Goal: Task Accomplishment & Management: Manage account settings

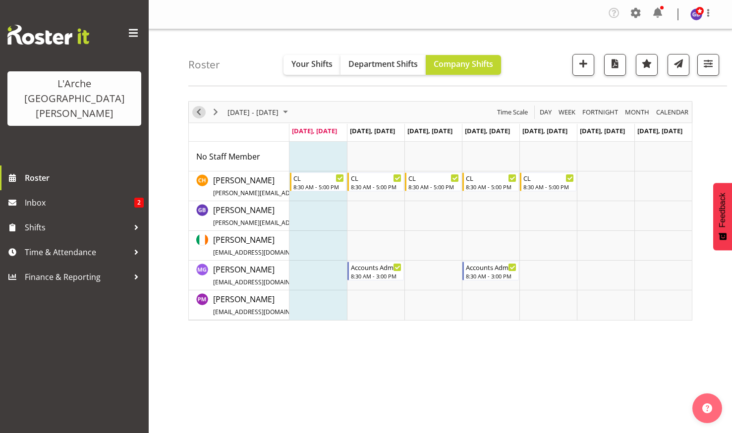
click at [199, 111] on span "Previous" at bounding box center [199, 112] width 12 height 12
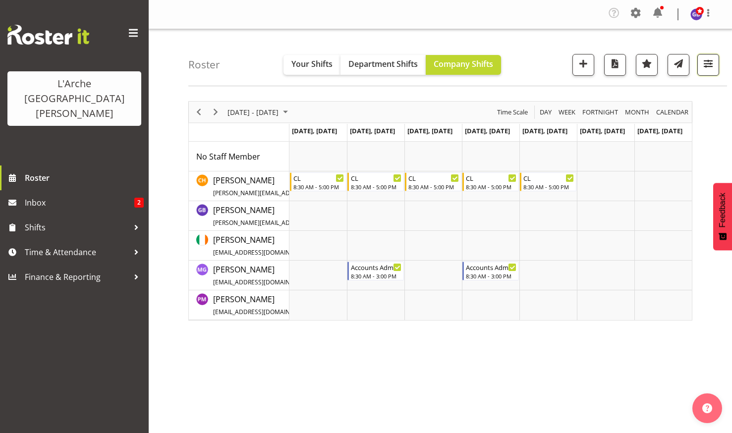
click at [708, 61] on span "button" at bounding box center [708, 63] width 13 height 13
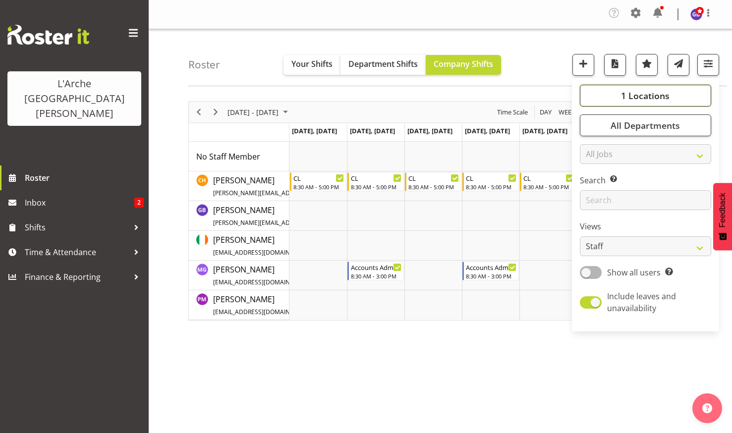
click at [652, 93] on span "1 Locations" at bounding box center [645, 96] width 49 height 12
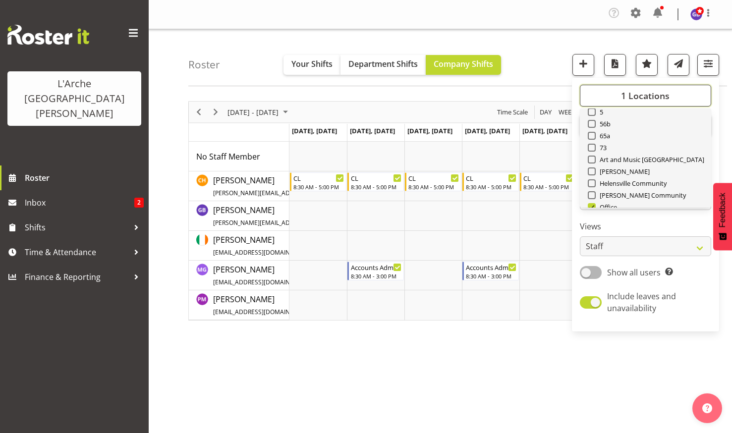
scroll to position [99, 0]
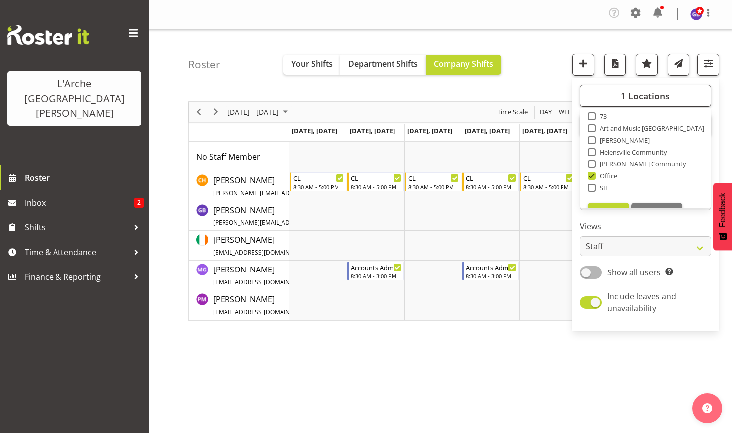
click at [593, 115] on span at bounding box center [592, 117] width 8 height 8
click at [593, 115] on input "73" at bounding box center [591, 117] width 6 height 6
checkbox input "true"
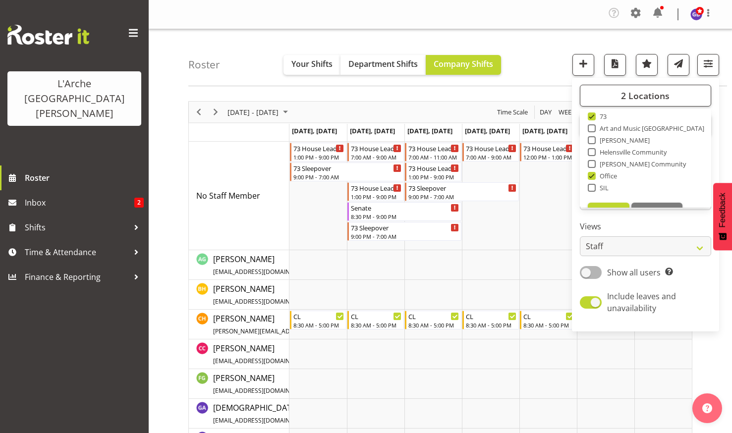
drag, startPoint x: 539, startPoint y: 48, endPoint x: 505, endPoint y: 79, distance: 46.0
click at [539, 49] on div "Roster Your Shifts Department Shifts Company Shifts 2 Locations Clear 20 30 41 …" at bounding box center [457, 57] width 539 height 57
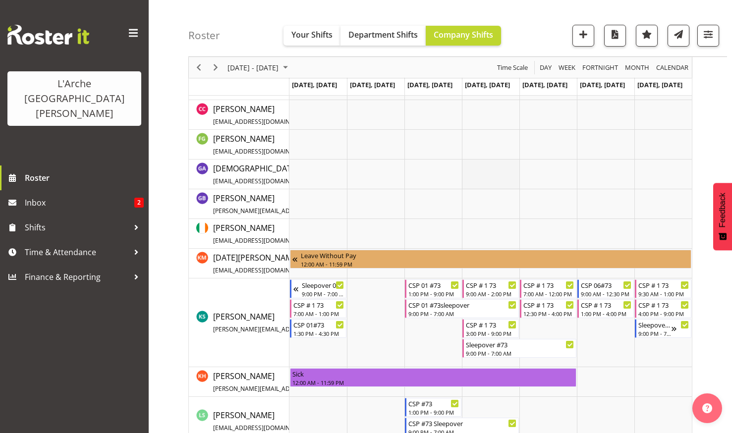
scroll to position [248, 0]
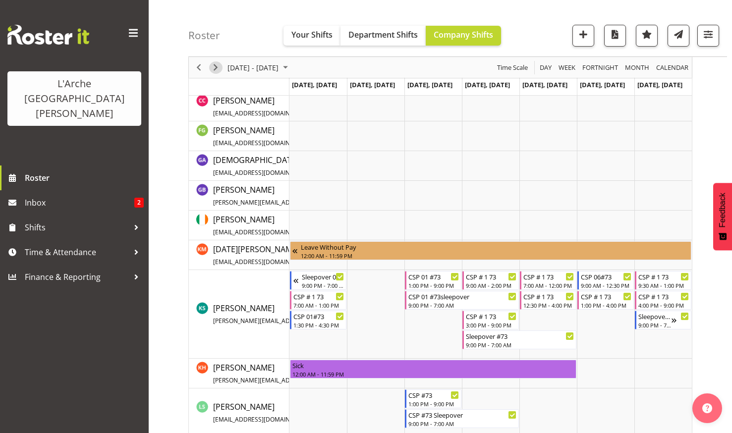
click at [216, 62] on span "Next" at bounding box center [216, 67] width 12 height 12
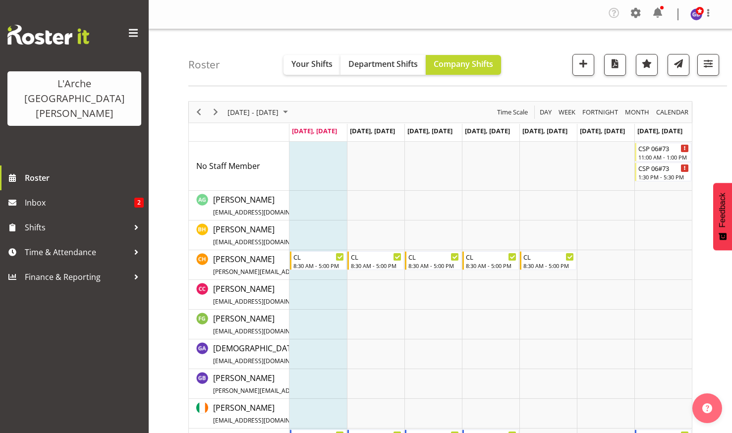
scroll to position [198, 0]
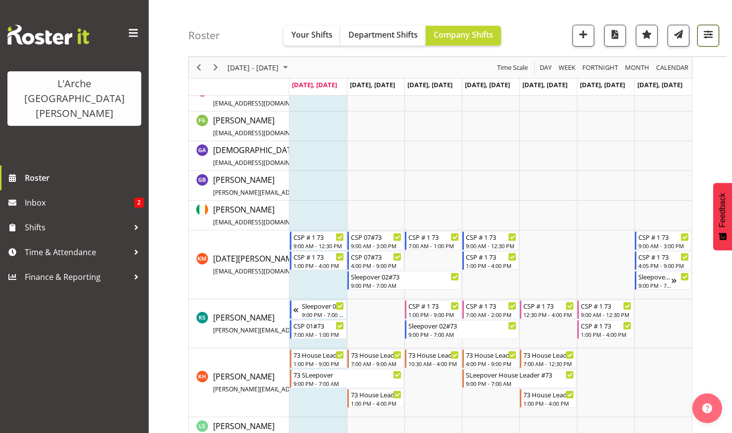
click at [708, 30] on span "button" at bounding box center [708, 34] width 13 height 13
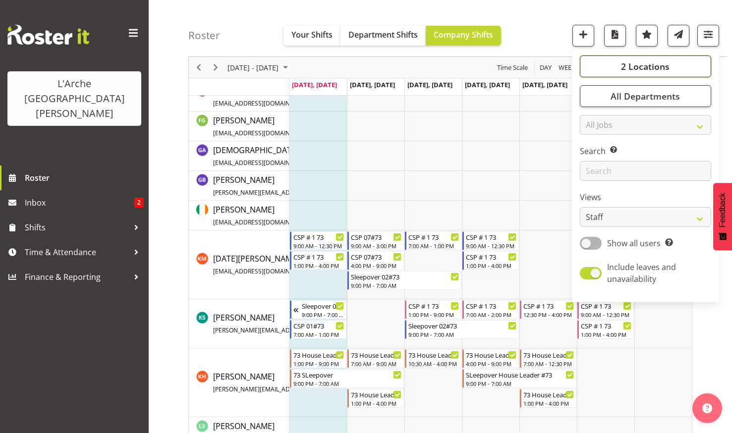
click at [636, 62] on span "2 Locations" at bounding box center [645, 66] width 49 height 12
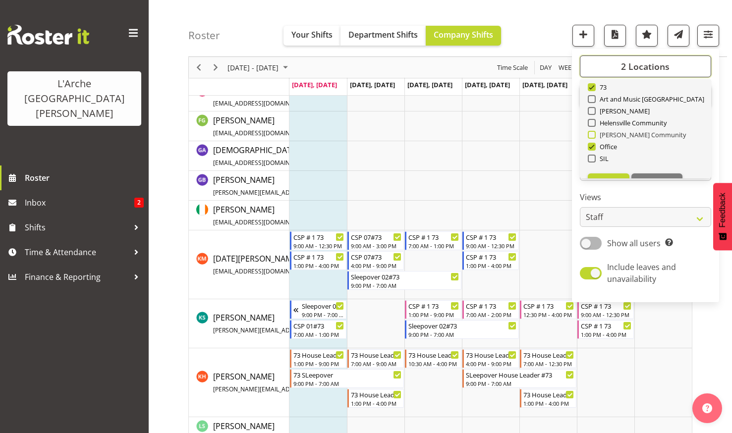
scroll to position [0, 0]
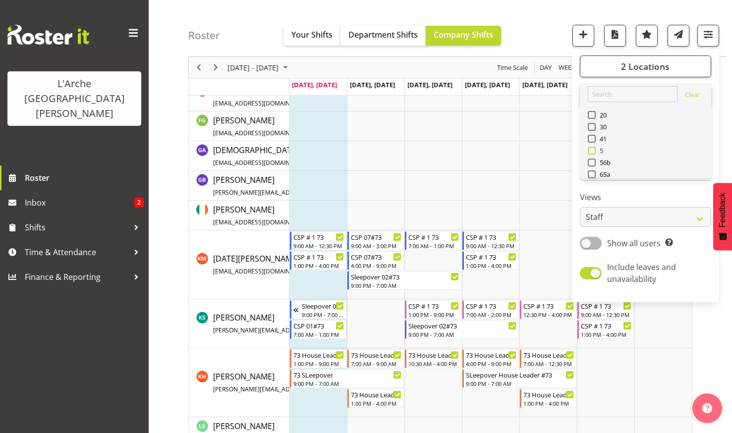
click at [593, 150] on span at bounding box center [592, 151] width 8 height 8
click at [593, 150] on input "5" at bounding box center [591, 151] width 6 height 6
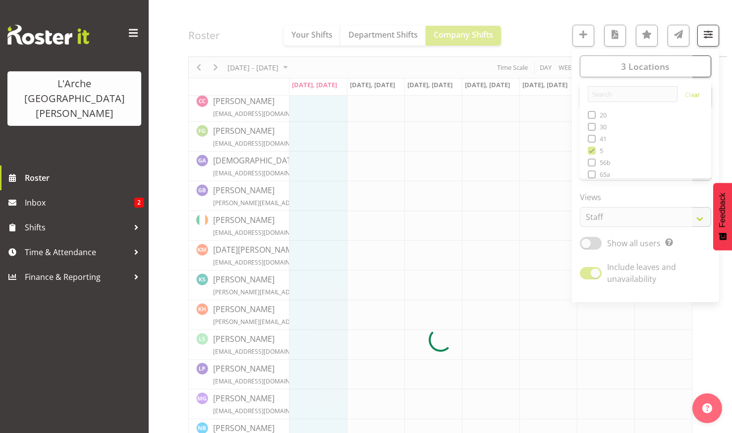
click at [537, 18] on div at bounding box center [440, 340] width 504 height 874
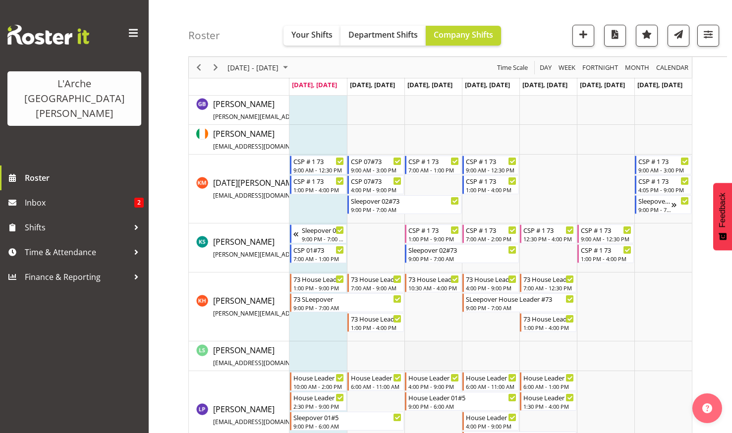
scroll to position [505, 0]
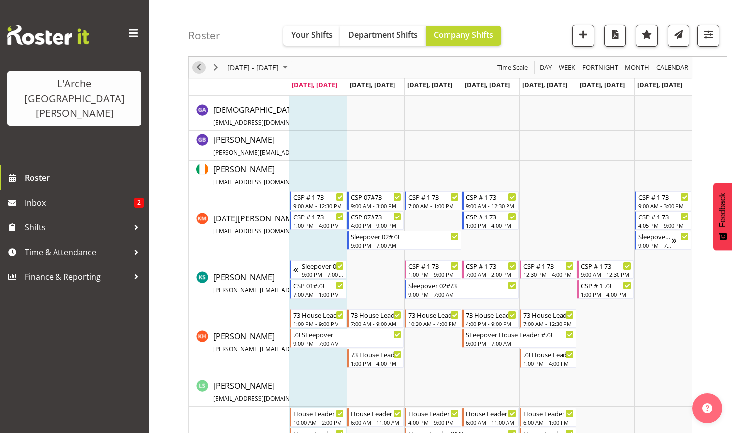
click at [198, 64] on span "Previous" at bounding box center [199, 67] width 12 height 12
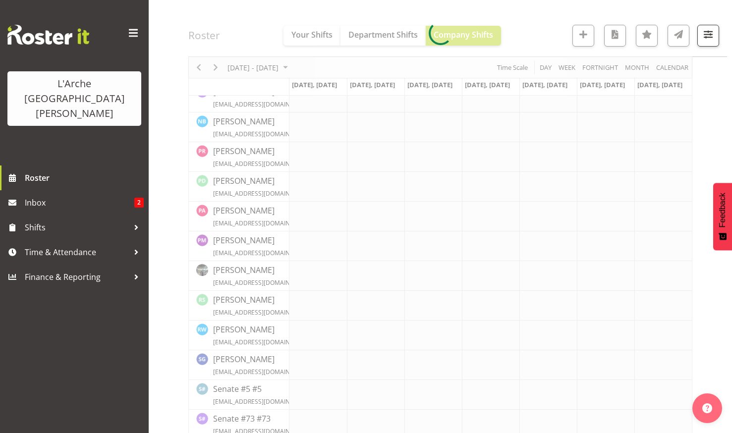
click at [198, 64] on div at bounding box center [440, 33] width 504 height 874
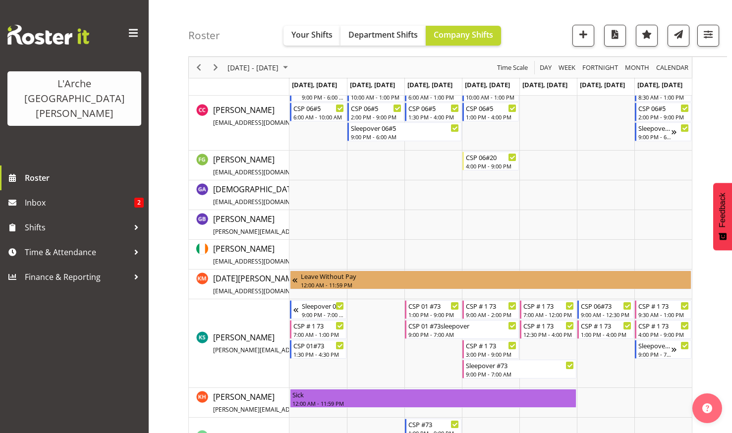
scroll to position [900, 0]
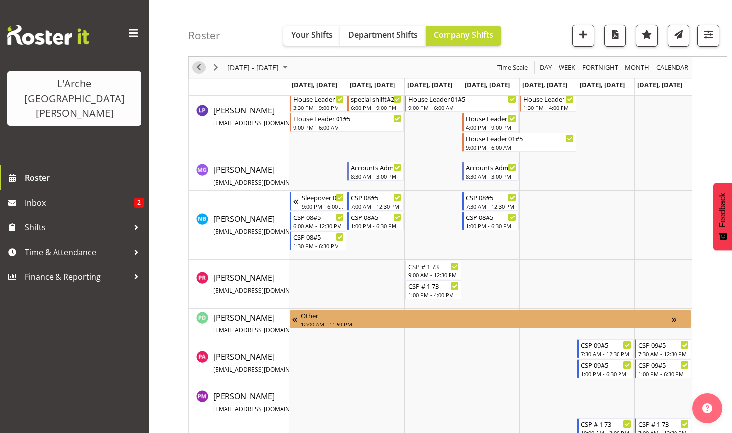
click at [200, 64] on span "Previous" at bounding box center [199, 67] width 12 height 12
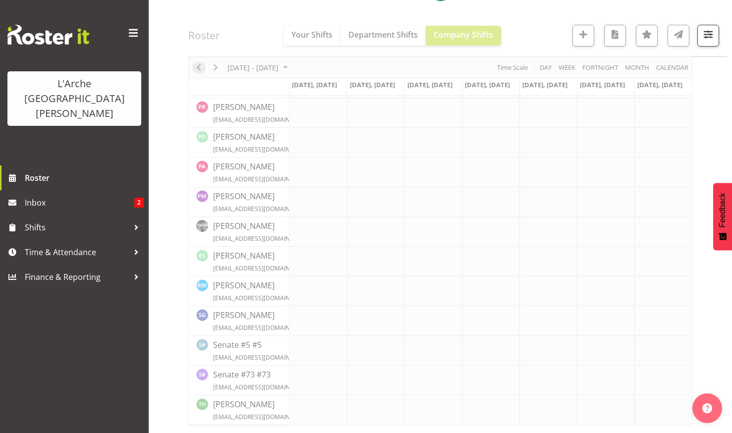
scroll to position [549, 0]
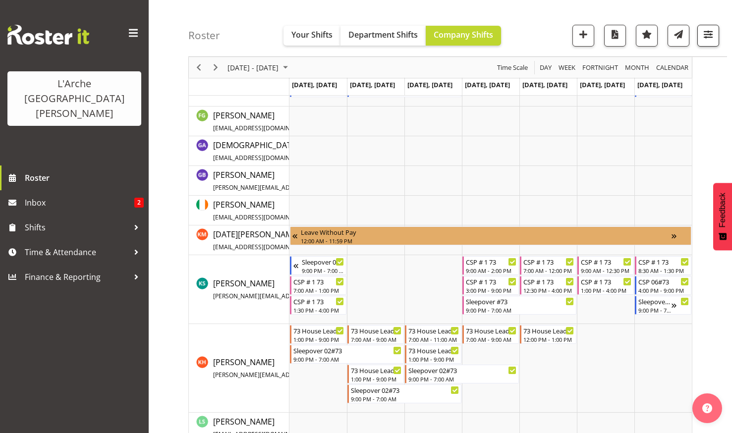
scroll to position [983, 0]
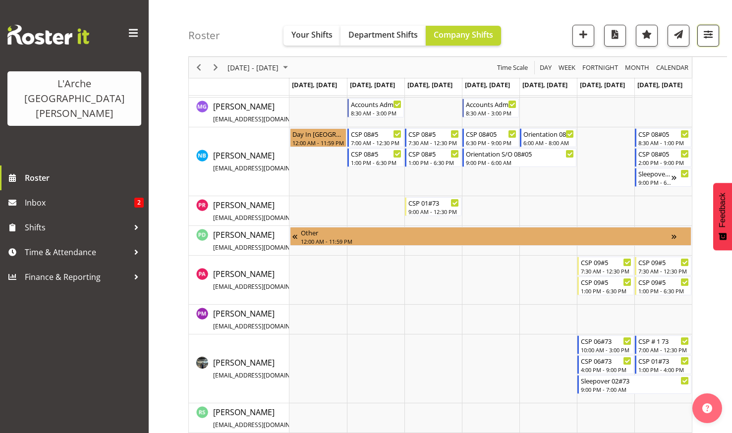
click at [704, 33] on span "button" at bounding box center [708, 34] width 13 height 13
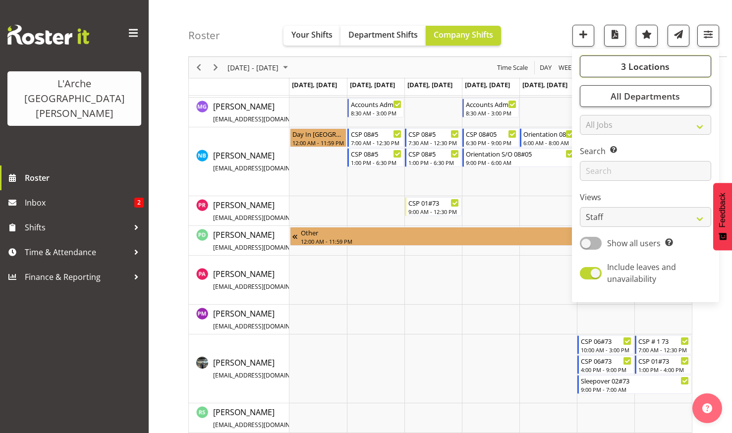
drag, startPoint x: 638, startPoint y: 62, endPoint x: 642, endPoint y: 65, distance: 5.3
click at [639, 62] on span "3 Locations" at bounding box center [645, 66] width 49 height 12
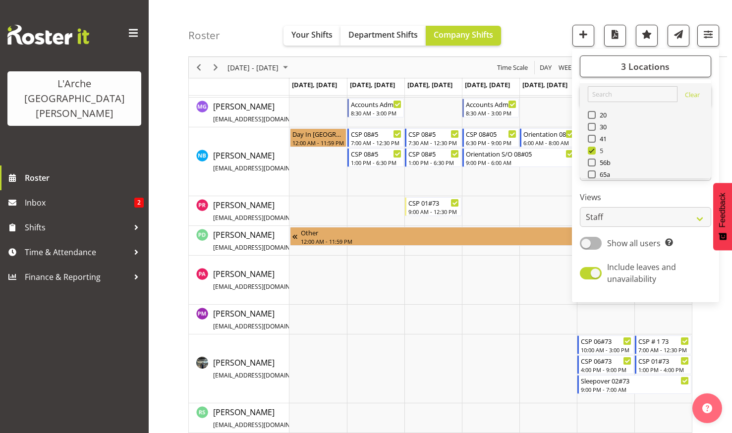
click at [591, 150] on span at bounding box center [592, 151] width 8 height 8
click at [591, 150] on input "5" at bounding box center [591, 151] width 6 height 6
checkbox input "false"
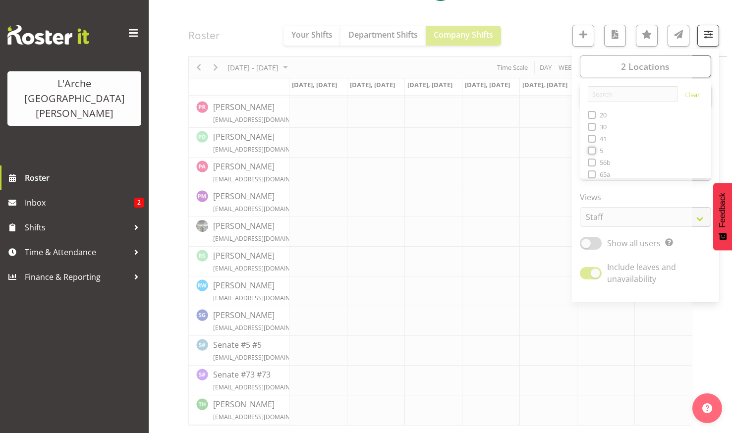
scroll to position [549, 0]
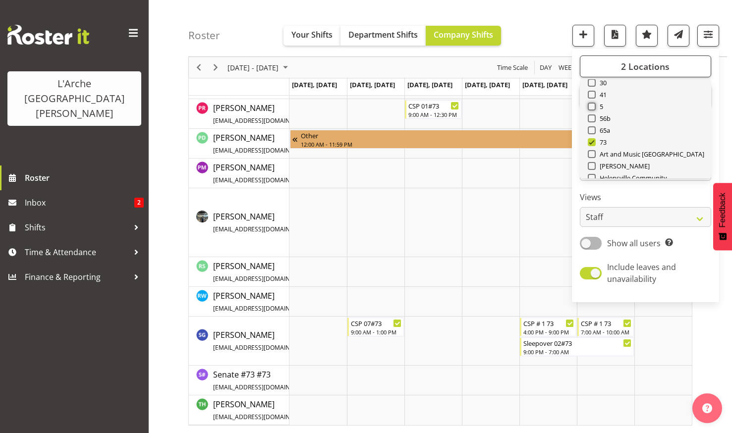
scroll to position [99, 0]
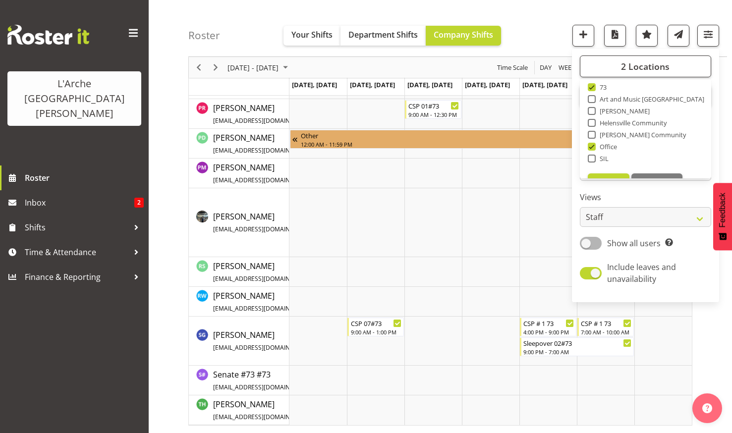
drag, startPoint x: 593, startPoint y: 144, endPoint x: 652, endPoint y: 151, distance: 58.9
click at [593, 144] on span at bounding box center [592, 147] width 8 height 8
click at [593, 144] on input "Office" at bounding box center [591, 147] width 6 height 6
checkbox input "false"
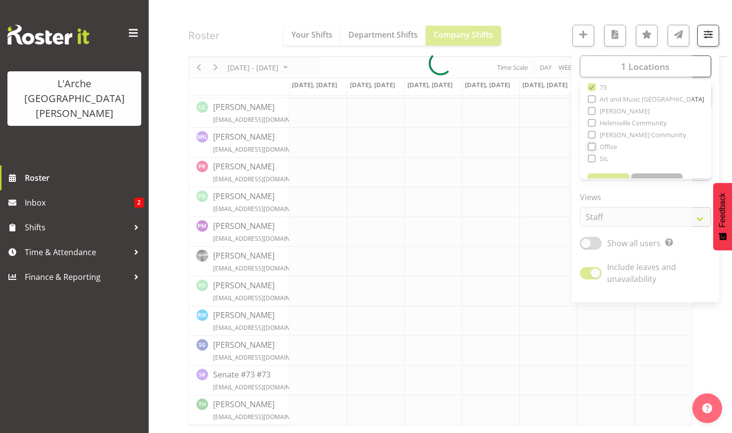
scroll to position [401, 0]
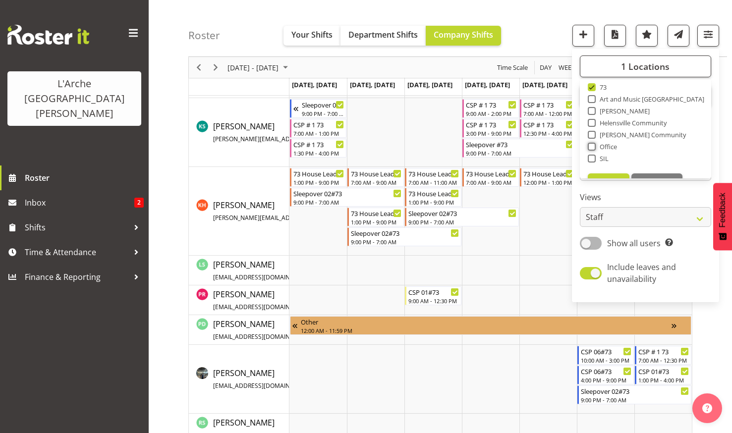
scroll to position [468, 0]
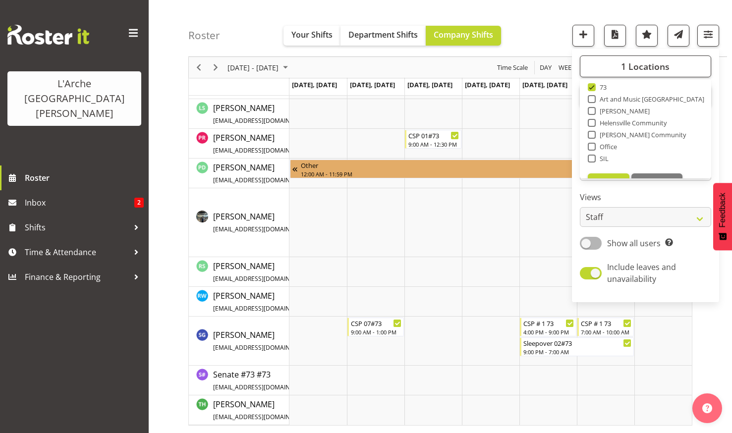
click at [541, 11] on div "Roster Your Shifts Department Shifts Company Shifts 1 Locations Clear 20 30 41 …" at bounding box center [457, 28] width 539 height 57
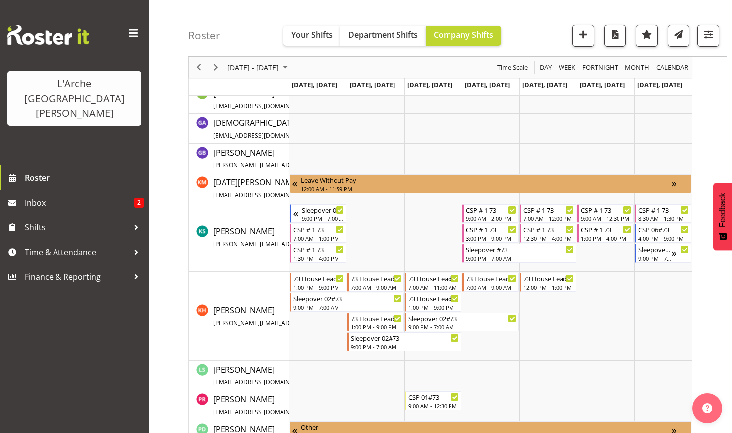
scroll to position [220, 0]
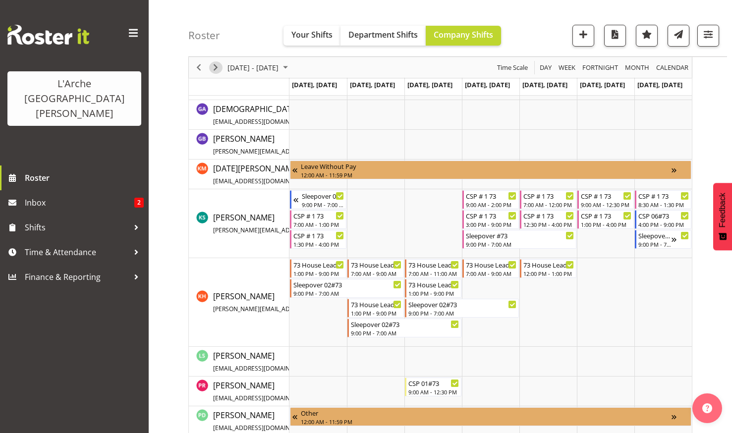
click at [215, 66] on span "Next" at bounding box center [216, 67] width 12 height 12
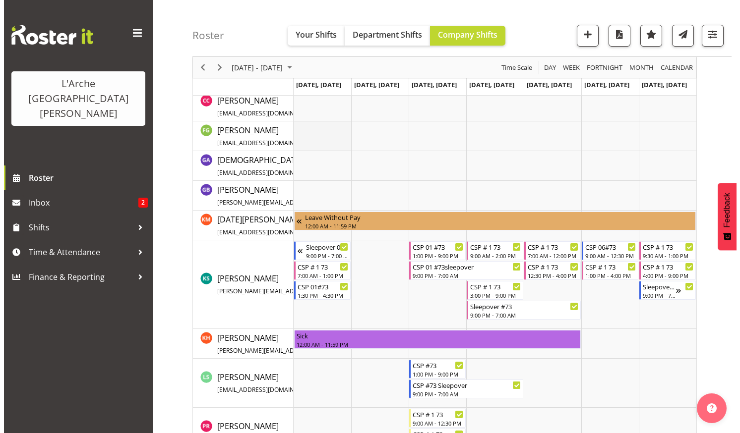
scroll to position [347, 0]
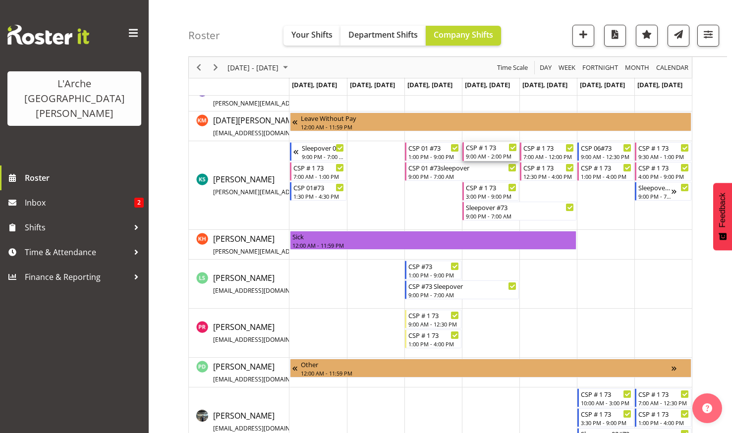
click at [479, 150] on div "CSP # 1 73" at bounding box center [491, 147] width 51 height 10
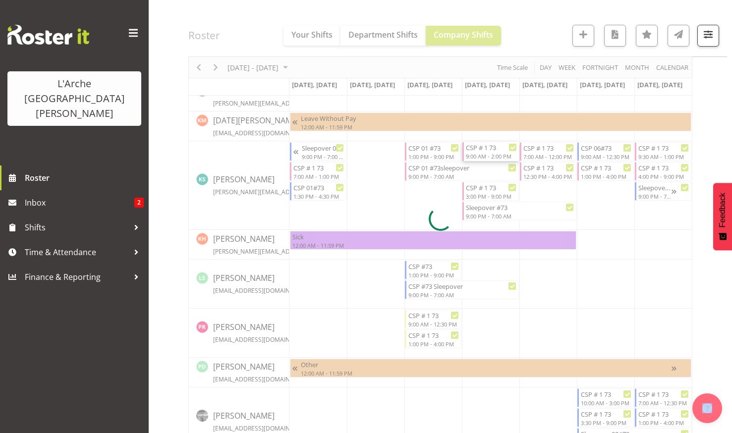
click at [479, 151] on div at bounding box center [440, 219] width 504 height 930
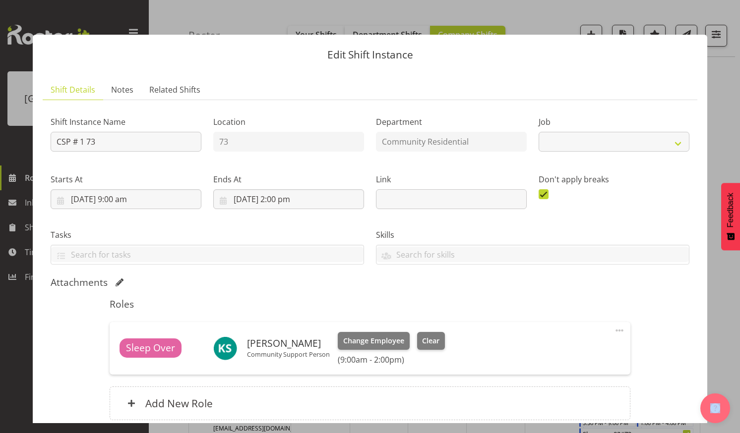
select select "2"
click at [129, 195] on input "28/08/2025, 9:00 am" at bounding box center [126, 199] width 151 height 20
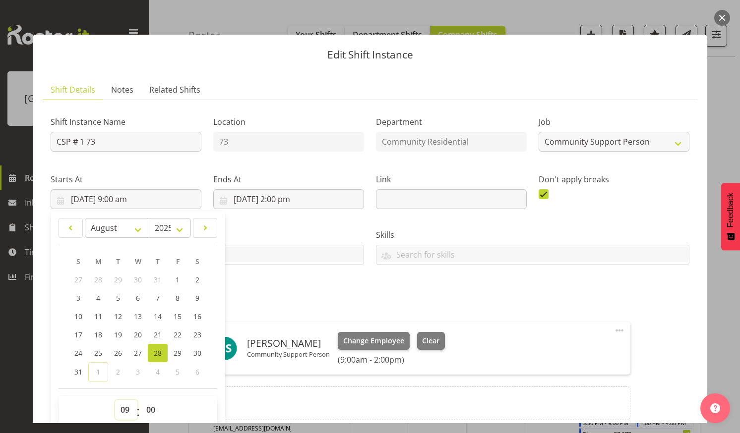
click at [123, 406] on select "00 01 02 03 04 05 06 07 08 09 10 11 12 13 14 15 16 17 18 19 20 21 22 23" at bounding box center [126, 410] width 22 height 20
select select "7"
click at [115, 400] on select "00 01 02 03 04 05 06 07 08 09 10 11 12 13 14 15 16 17 18 19 20 21 22 23" at bounding box center [126, 410] width 22 height 20
type input "28/08/2025, 7:00 am"
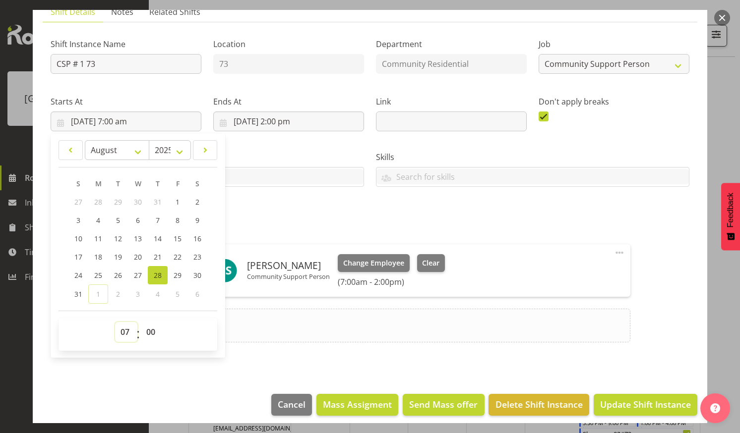
scroll to position [85, 0]
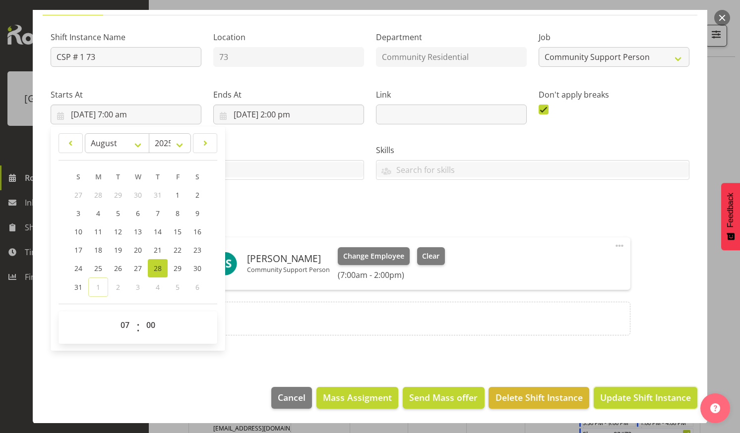
drag, startPoint x: 633, startPoint y: 394, endPoint x: 628, endPoint y: 388, distance: 7.4
click at [633, 394] on span "Update Shift Instance" at bounding box center [645, 397] width 91 height 13
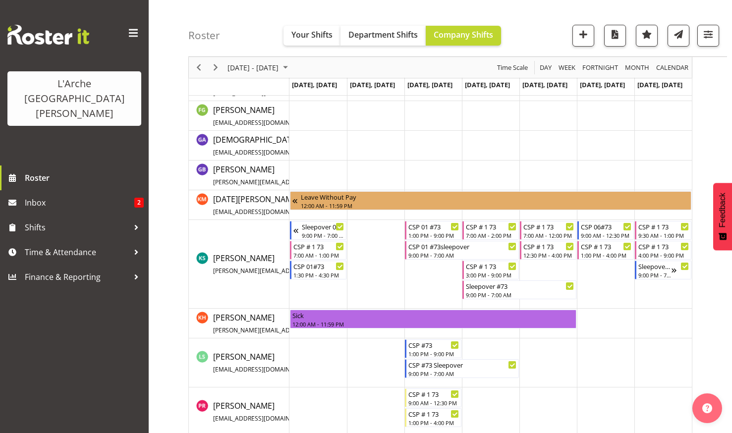
scroll to position [347, 0]
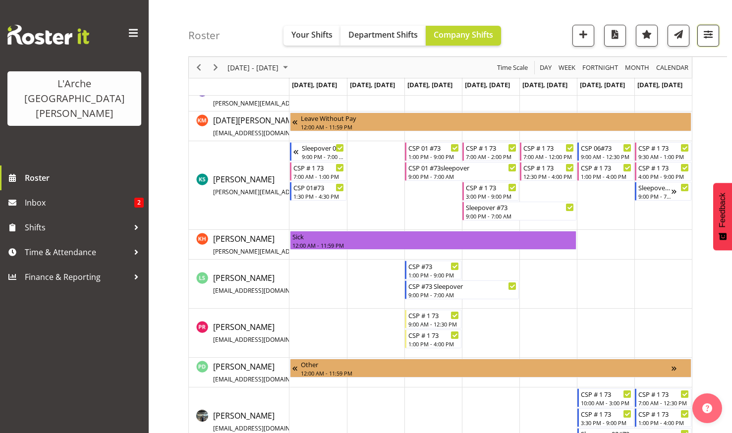
click at [707, 32] on span "button" at bounding box center [708, 34] width 13 height 13
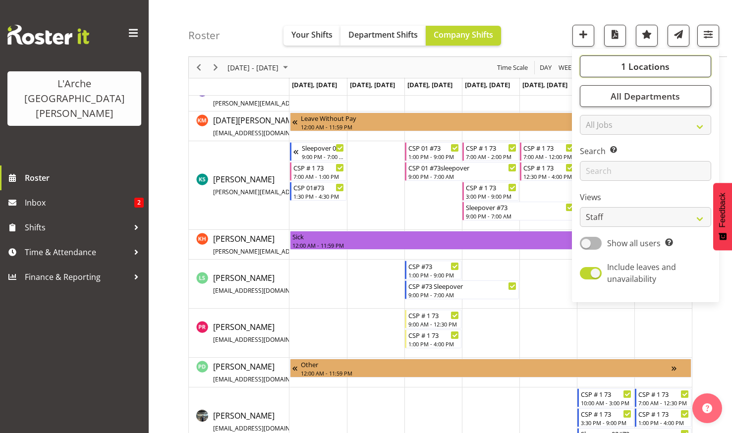
click at [636, 62] on span "1 Locations" at bounding box center [645, 66] width 49 height 12
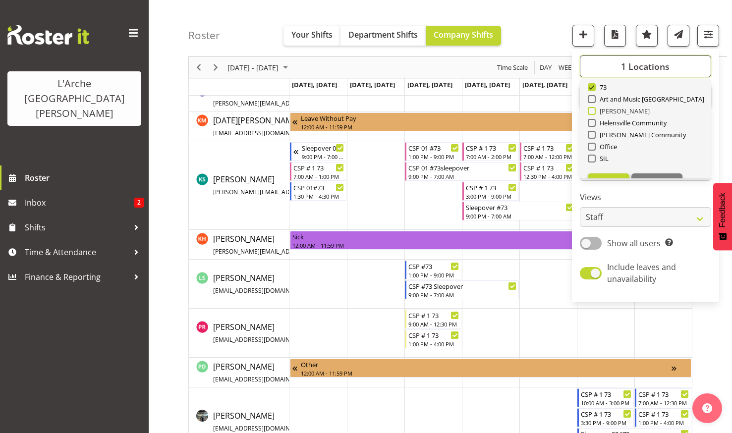
scroll to position [0, 0]
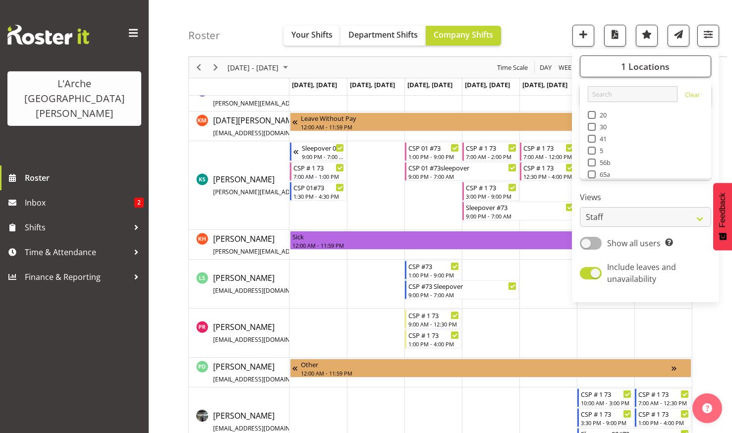
click at [593, 150] on span at bounding box center [592, 151] width 8 height 8
click at [593, 150] on input "5" at bounding box center [591, 151] width 6 height 6
checkbox input "true"
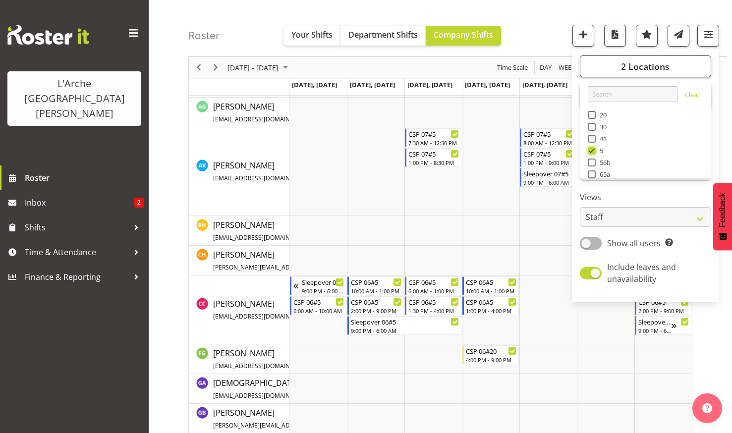
scroll to position [347, 0]
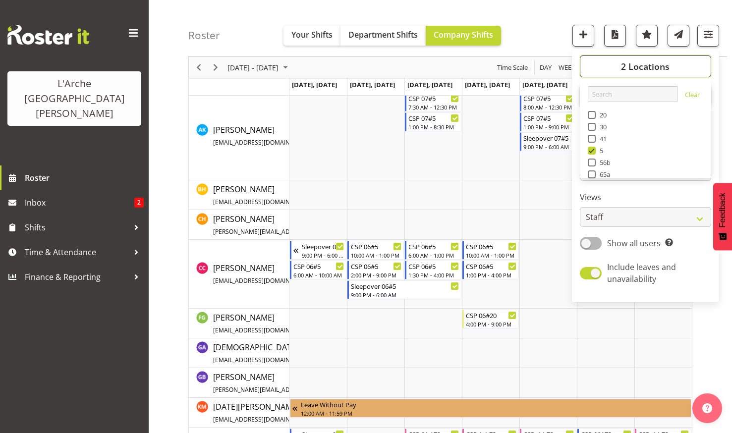
click at [603, 66] on button "2 Locations" at bounding box center [645, 67] width 131 height 22
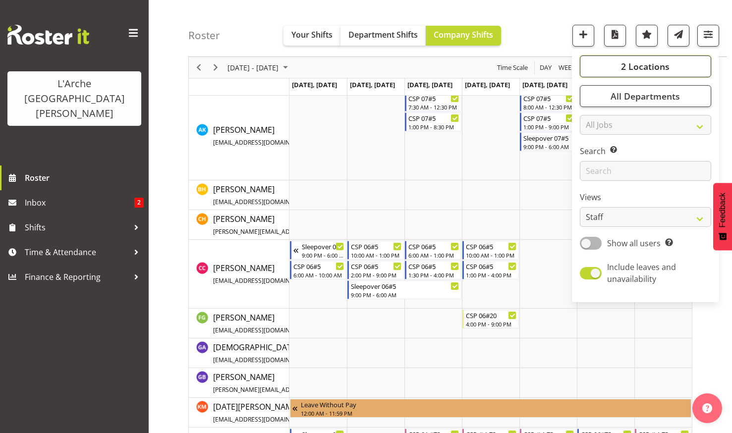
click at [611, 62] on button "2 Locations" at bounding box center [645, 67] width 131 height 22
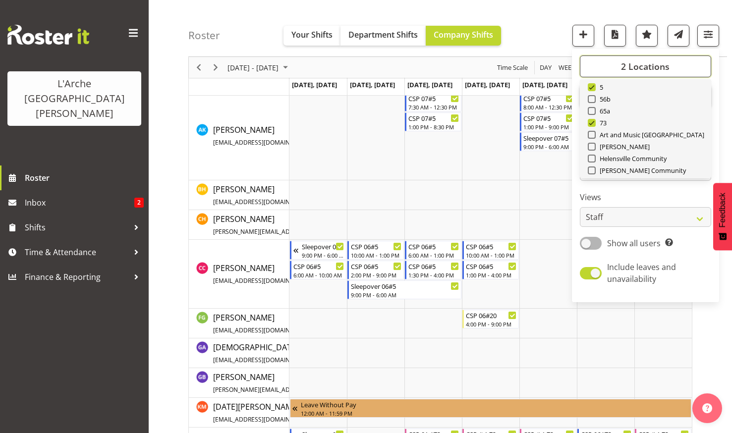
scroll to position [99, 0]
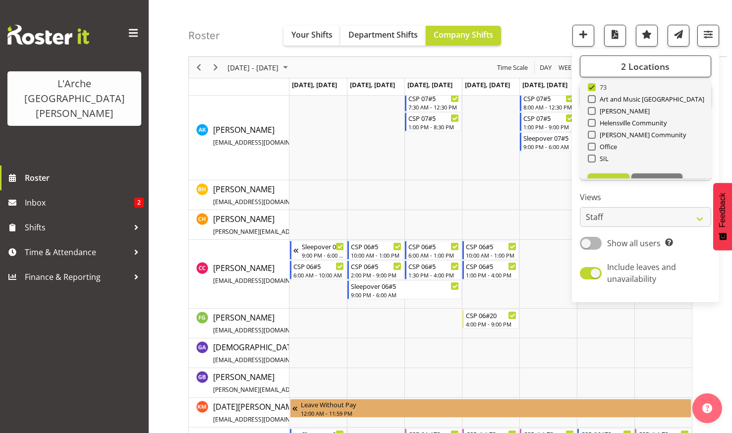
click at [592, 84] on span at bounding box center [592, 87] width 8 height 8
click at [592, 84] on input "73" at bounding box center [591, 87] width 6 height 6
checkbox input "false"
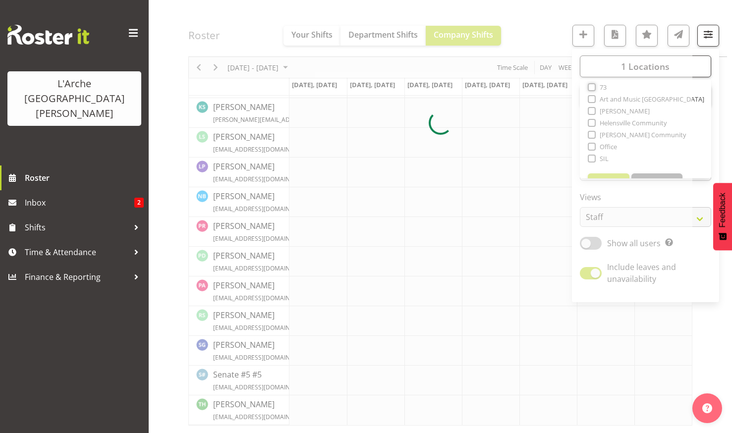
scroll to position [347, 0]
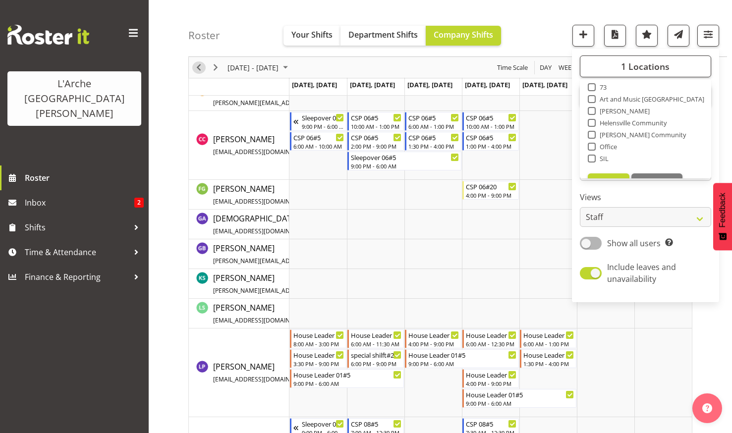
click at [198, 65] on span "Previous" at bounding box center [199, 67] width 12 height 12
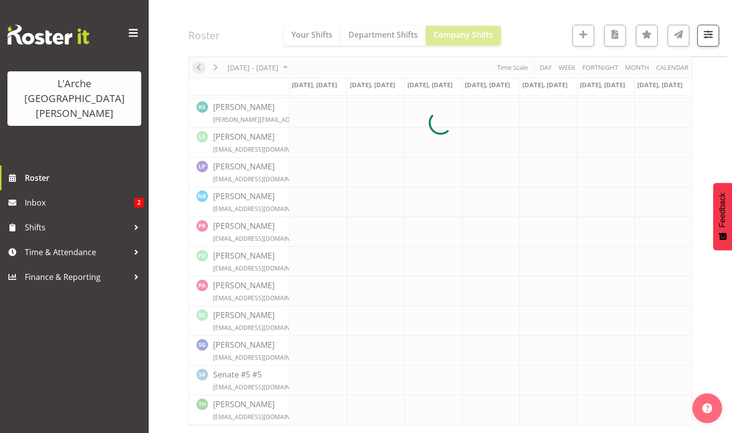
scroll to position [282, 0]
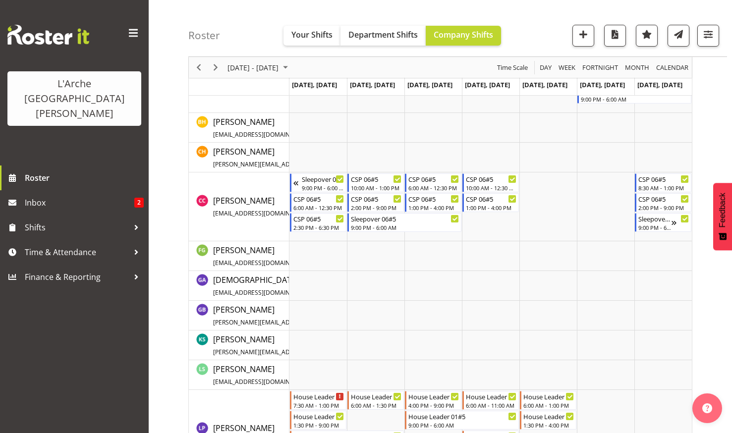
scroll to position [397, 0]
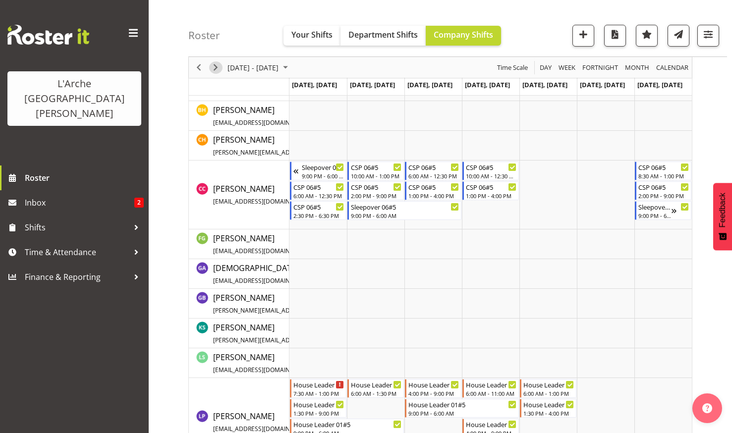
click at [216, 64] on span "Next" at bounding box center [216, 67] width 12 height 12
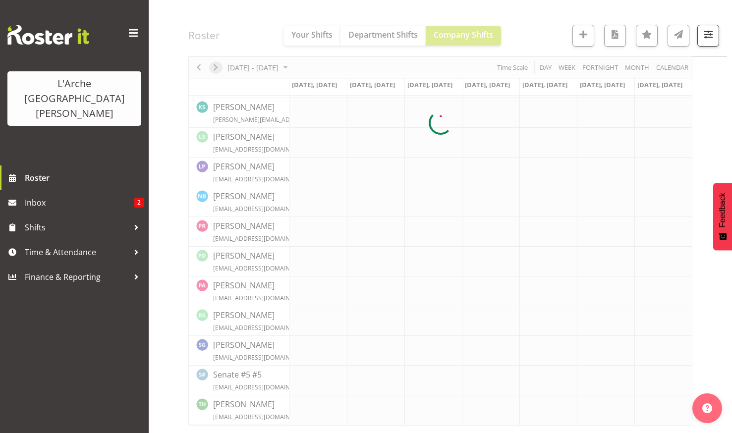
scroll to position [282, 0]
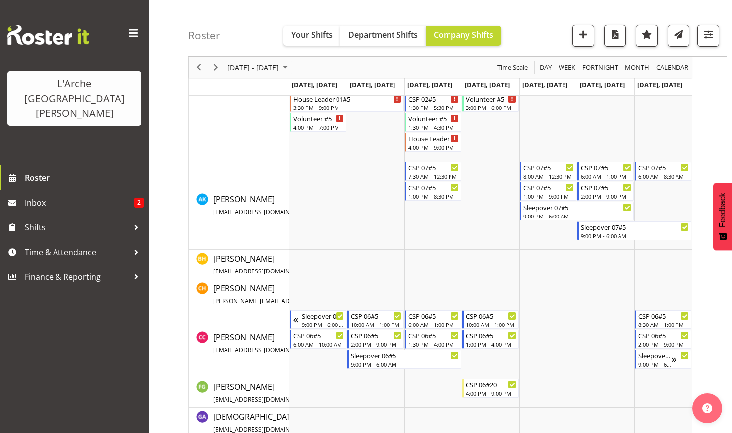
scroll to position [248, 0]
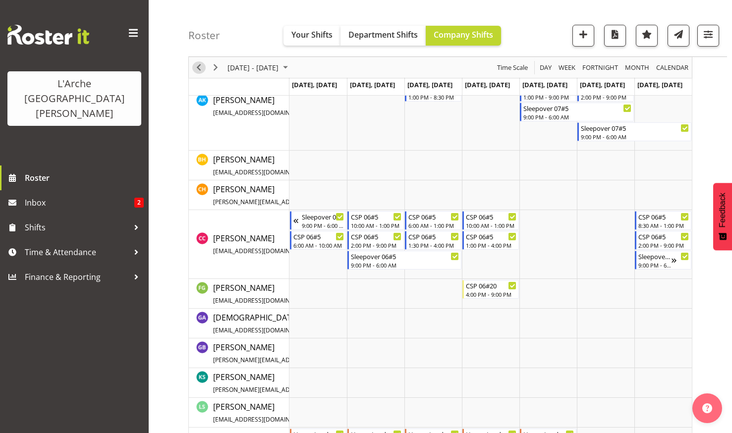
drag, startPoint x: 198, startPoint y: 65, endPoint x: 206, endPoint y: 81, distance: 17.5
click at [198, 65] on span "Previous" at bounding box center [199, 67] width 12 height 12
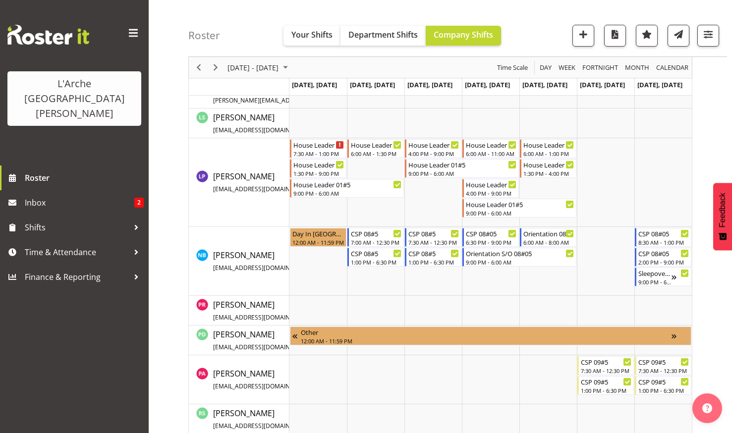
scroll to position [644, 0]
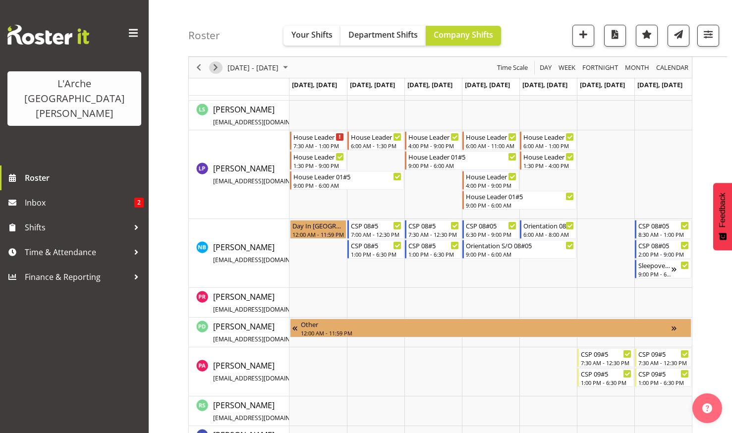
click at [217, 64] on span "Next" at bounding box center [216, 67] width 12 height 12
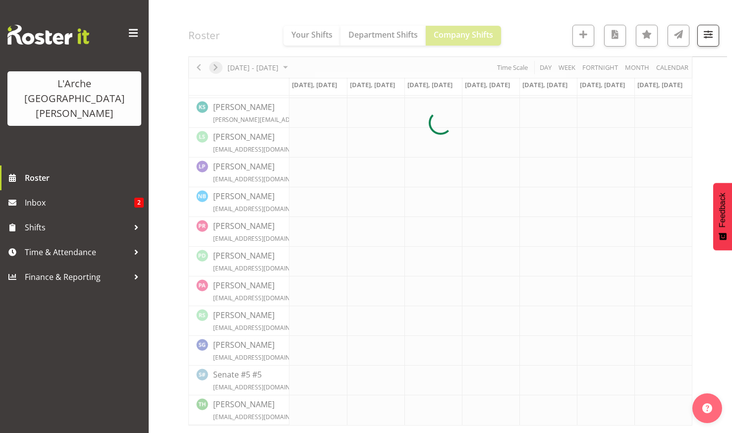
scroll to position [282, 0]
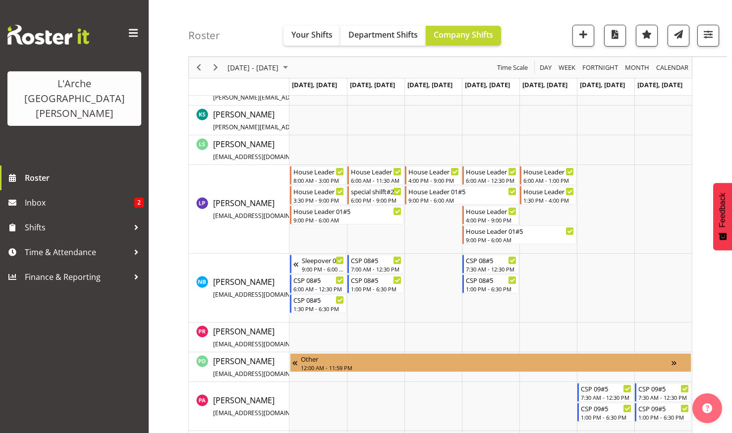
scroll to position [545, 0]
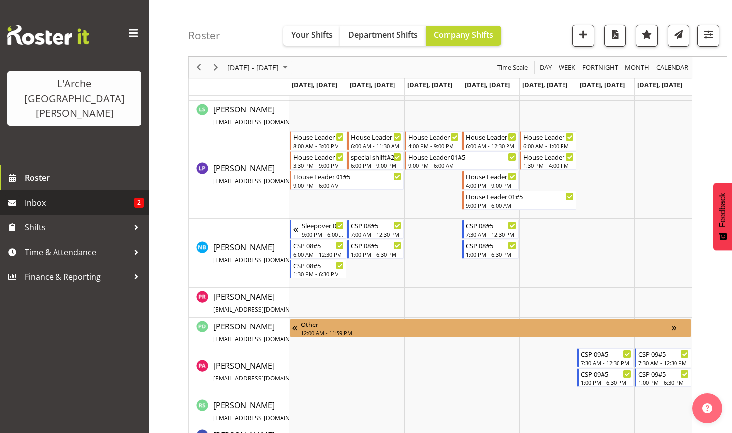
click at [43, 195] on span "Inbox" at bounding box center [80, 202] width 110 height 15
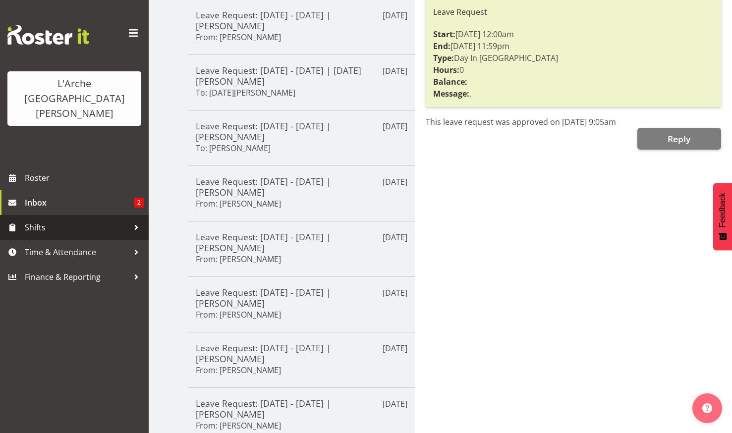
scroll to position [299, 0]
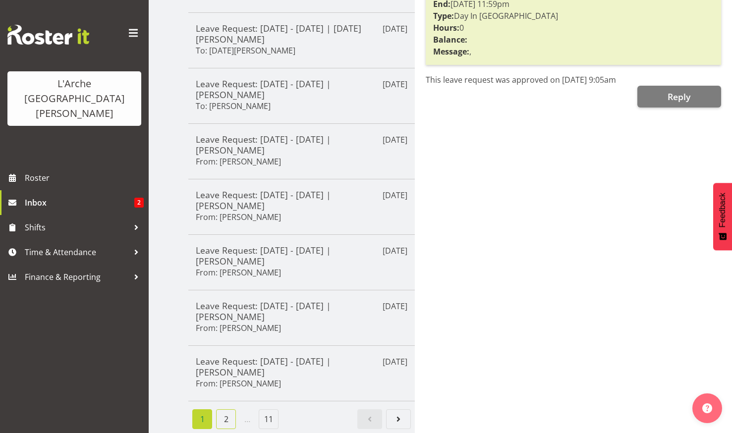
click at [229, 411] on link "2" at bounding box center [226, 419] width 20 height 20
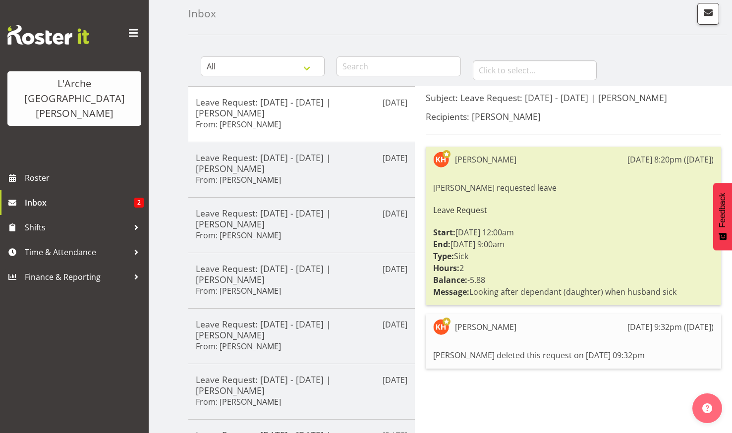
scroll to position [200, 0]
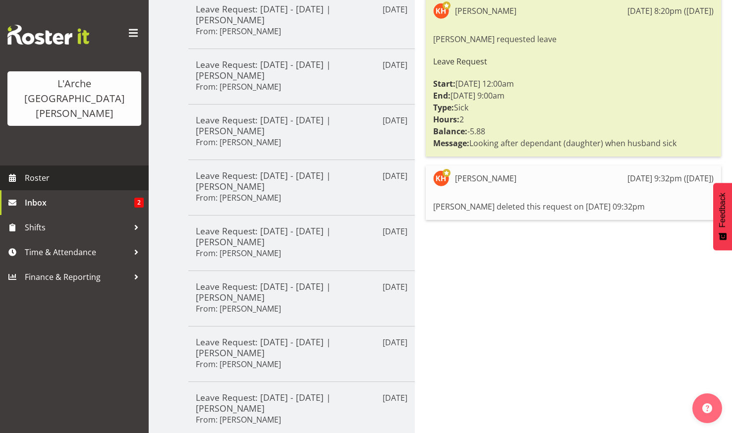
click at [42, 171] on span "Roster" at bounding box center [84, 178] width 119 height 15
